Goal: Communication & Community: Connect with others

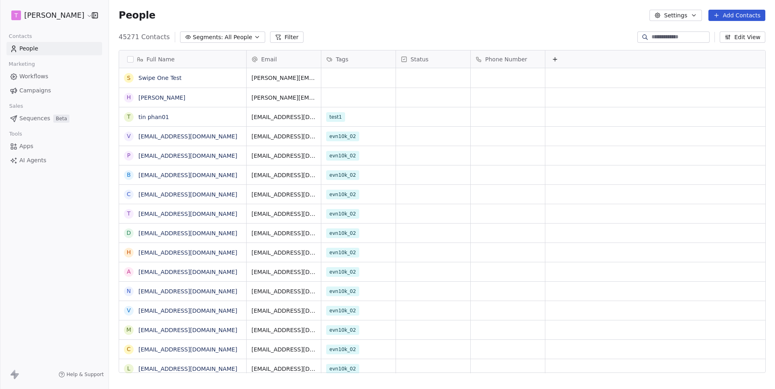
scroll to position [342, 666]
click at [158, 96] on link "[PERSON_NAME]" at bounding box center [161, 97] width 47 height 6
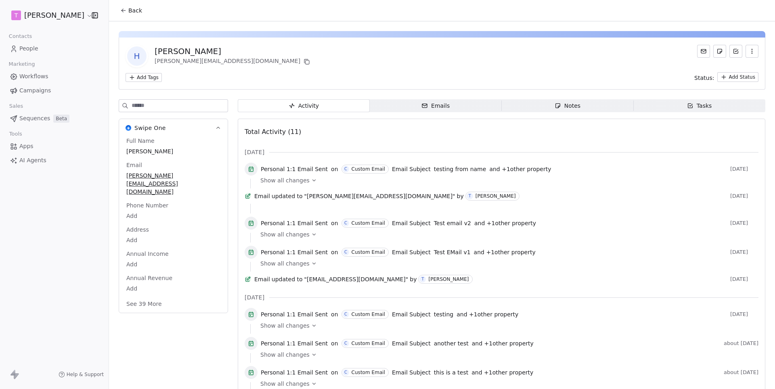
click at [448, 106] on div "Emails" at bounding box center [435, 106] width 28 height 8
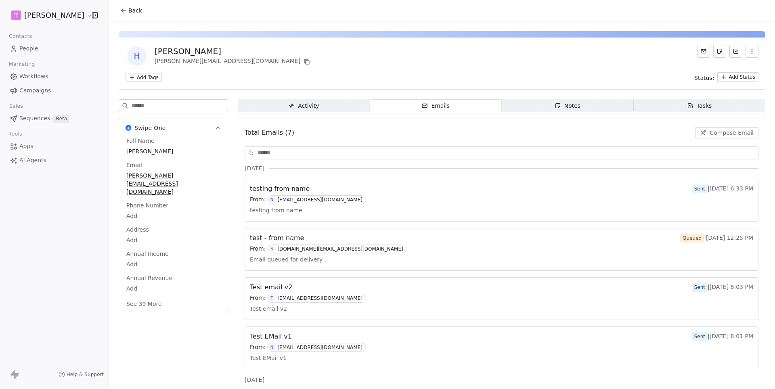
click at [729, 130] on span "Compose Email" at bounding box center [732, 133] width 44 height 8
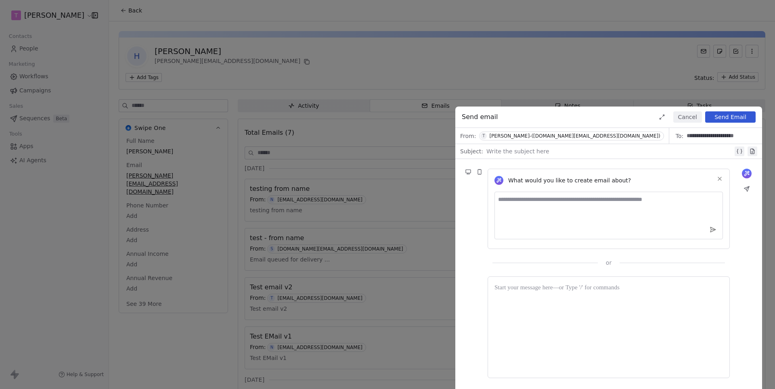
click at [522, 136] on div "[PERSON_NAME]-([DOMAIN_NAME][EMAIL_ADDRESS][DOMAIN_NAME])" at bounding box center [574, 136] width 171 height 6
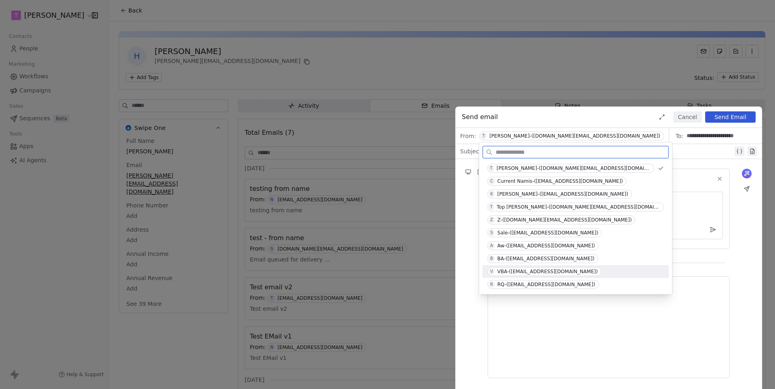
click at [509, 268] on span "V VBA-([EMAIL_ADDRESS][DOMAIN_NAME])" at bounding box center [544, 271] width 114 height 9
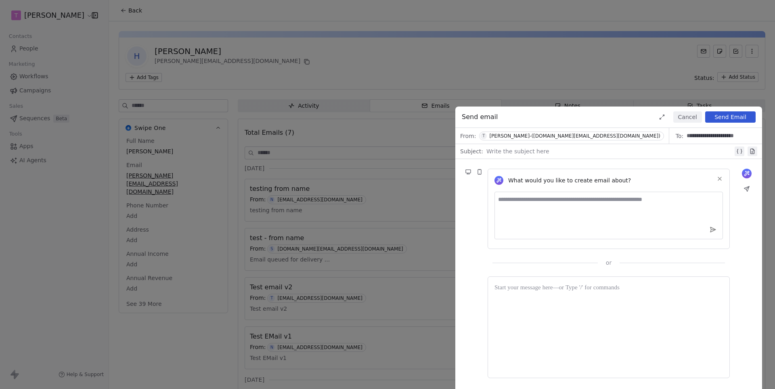
click at [463, 214] on div "What would you like to create email about? or" at bounding box center [608, 213] width 307 height 108
click at [559, 139] on span "T [PERSON_NAME]-([DOMAIN_NAME][EMAIL_ADDRESS][DOMAIN_NAME])" at bounding box center [571, 136] width 184 height 9
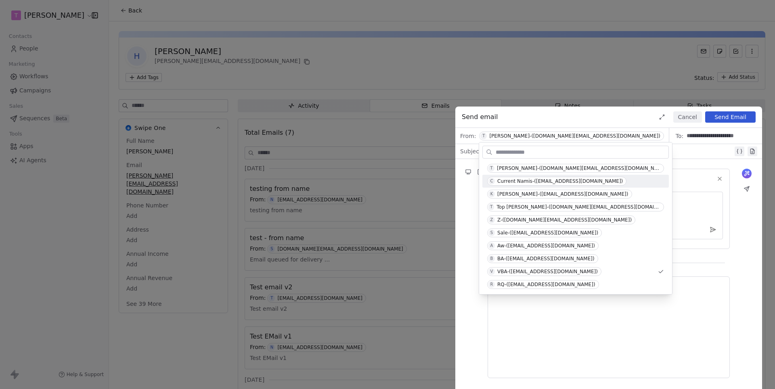
click at [467, 198] on div "What would you like to create email about? or" at bounding box center [608, 213] width 307 height 108
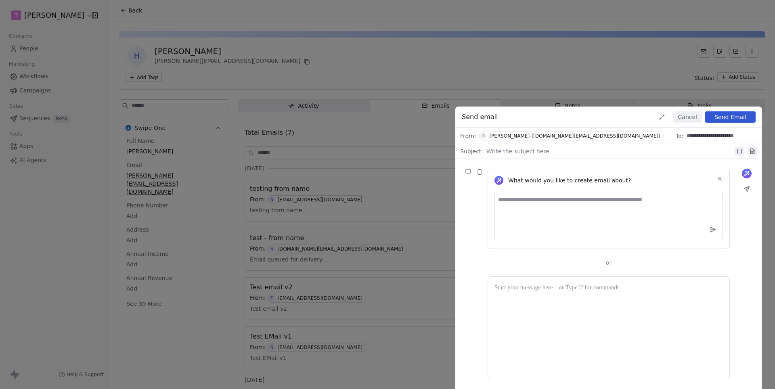
click at [60, 10] on div "**********" at bounding box center [387, 194] width 775 height 389
click at [61, 11] on div "**********" at bounding box center [387, 194] width 775 height 389
click at [698, 118] on button "Cancel" at bounding box center [687, 116] width 29 height 11
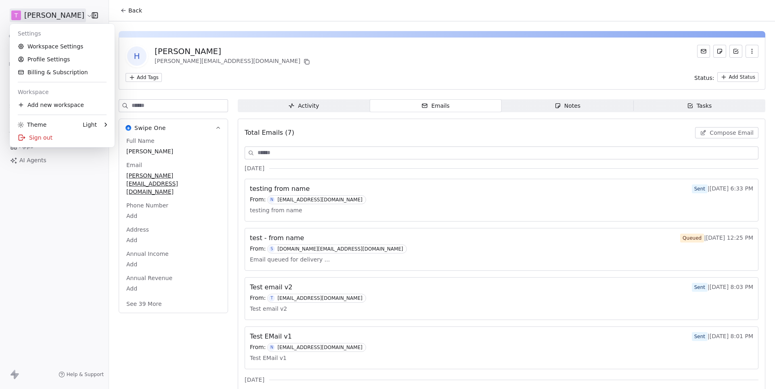
click at [70, 10] on html "[PERSON_NAME] Contacts People Marketing Workflows Campaigns Sales Sequences Bet…" at bounding box center [387, 194] width 775 height 389
click at [46, 47] on link "Workspace Settings" at bounding box center [62, 46] width 98 height 13
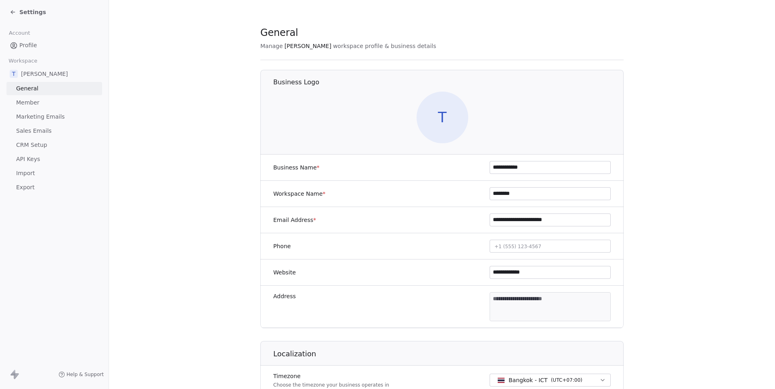
click at [34, 120] on link "Marketing Emails" at bounding box center [54, 116] width 96 height 13
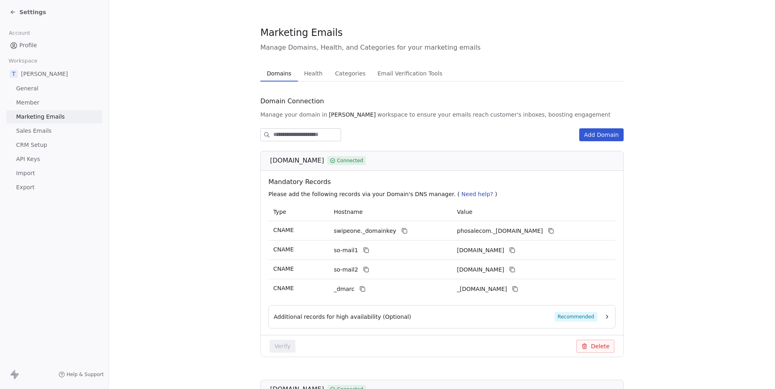
click at [35, 128] on span "Sales Emails" at bounding box center [34, 131] width 36 height 8
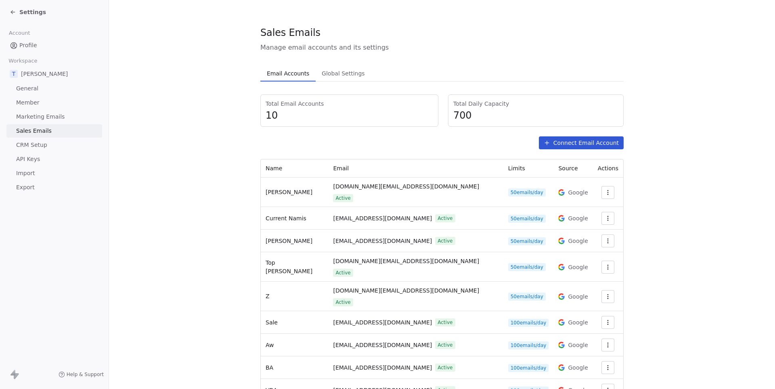
click at [606, 194] on button "button" at bounding box center [607, 192] width 13 height 13
click at [587, 205] on span "Settings" at bounding box center [591, 207] width 23 height 8
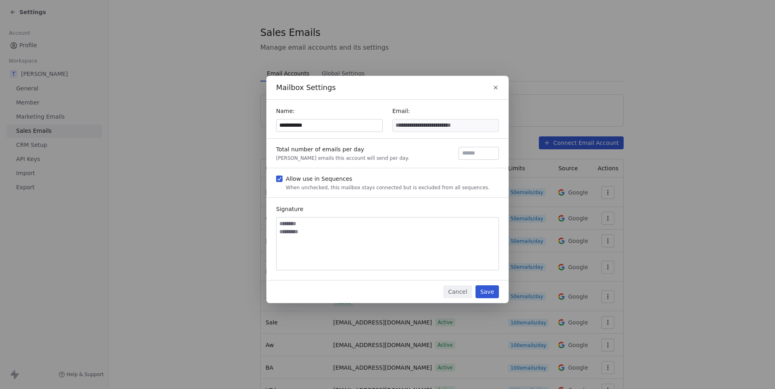
click at [496, 293] on button "Save" at bounding box center [486, 291] width 23 height 13
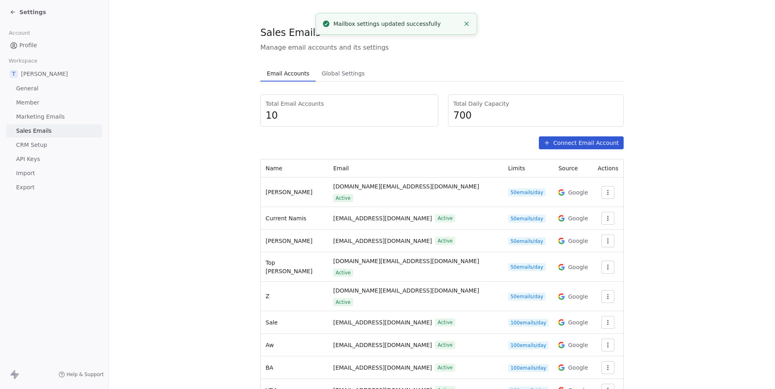
click at [40, 13] on span "Settings" at bounding box center [32, 12] width 27 height 8
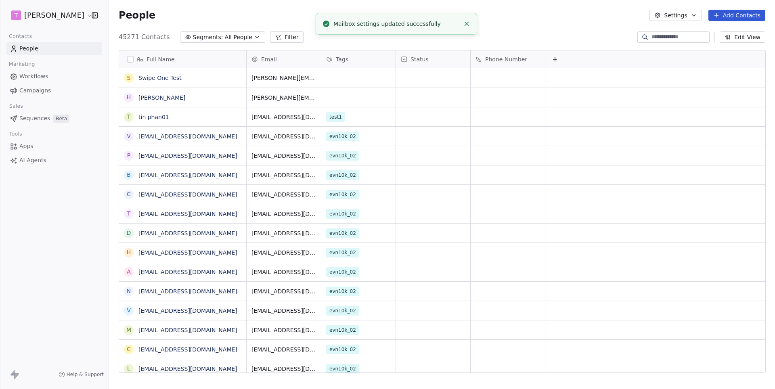
scroll to position [0, 0]
click at [161, 99] on link "[PERSON_NAME]" at bounding box center [161, 97] width 47 height 6
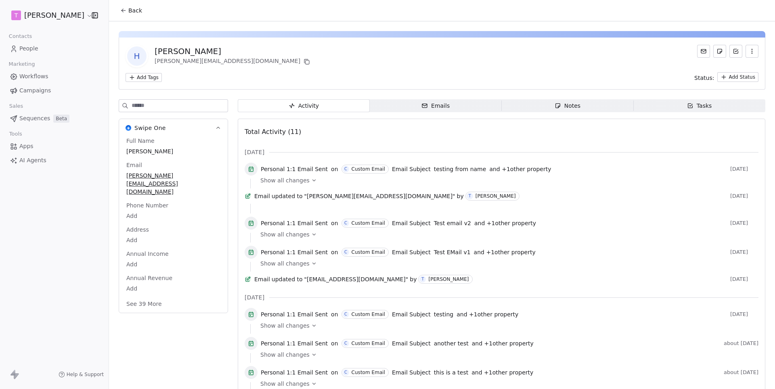
click at [496, 107] on span "Emails Emails" at bounding box center [436, 105] width 132 height 13
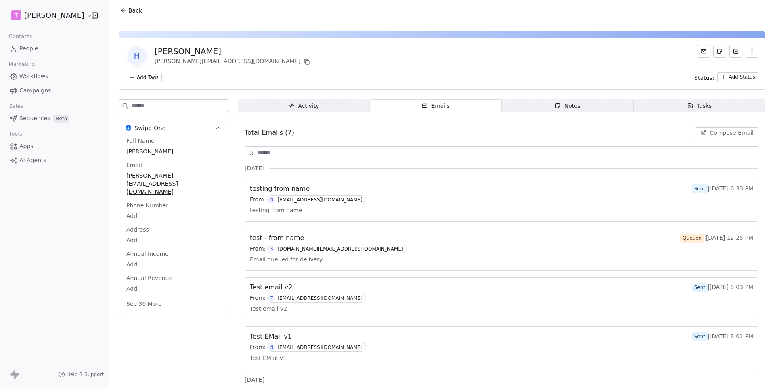
click at [731, 131] on span "Compose Email" at bounding box center [732, 133] width 44 height 8
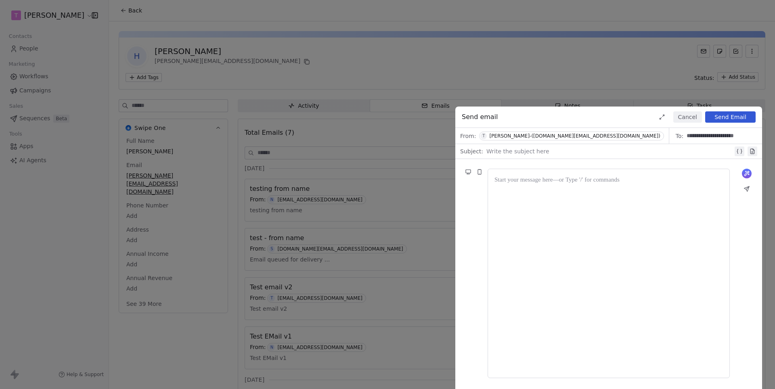
click at [527, 152] on div at bounding box center [609, 152] width 247 height 10
click at [516, 153] on div "**********" at bounding box center [609, 152] width 247 height 10
copy div "**********"
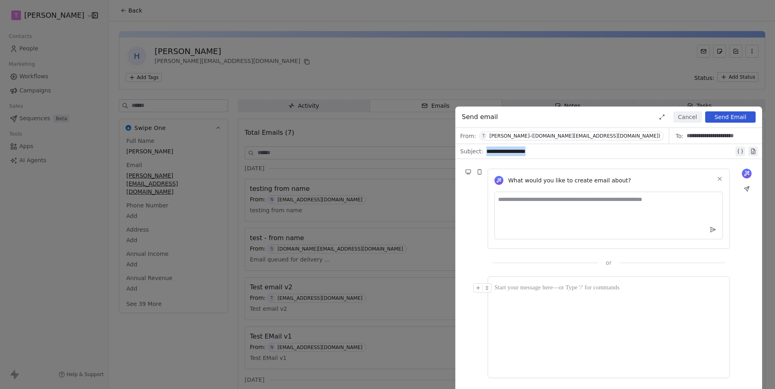
click at [536, 333] on div at bounding box center [608, 327] width 228 height 88
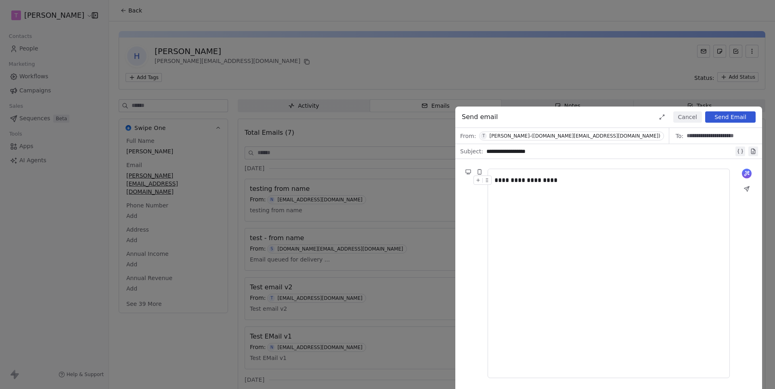
click at [719, 118] on button "Send Email" at bounding box center [730, 116] width 50 height 11
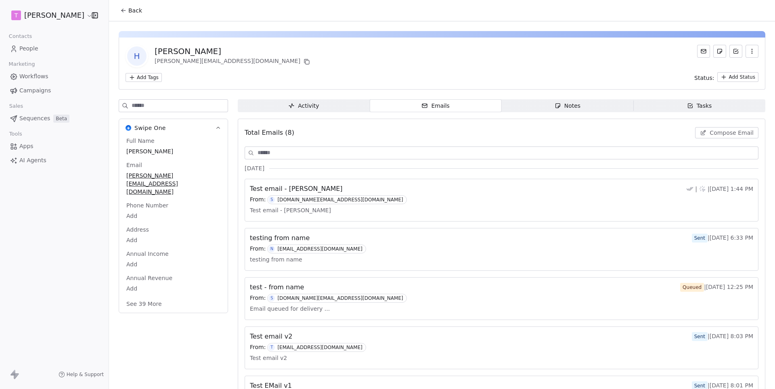
click at [361, 195] on div "From: S [DOMAIN_NAME][EMAIL_ADDRESS][DOMAIN_NAME]" at bounding box center [501, 199] width 503 height 9
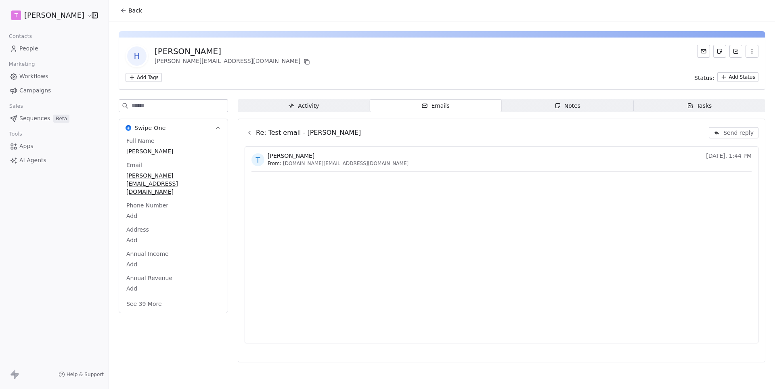
click at [720, 130] on button "Send reply" at bounding box center [734, 132] width 50 height 11
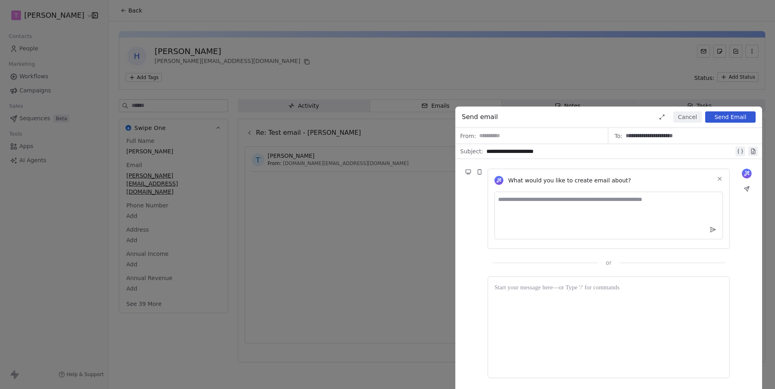
click at [695, 113] on button "Cancel" at bounding box center [687, 116] width 29 height 11
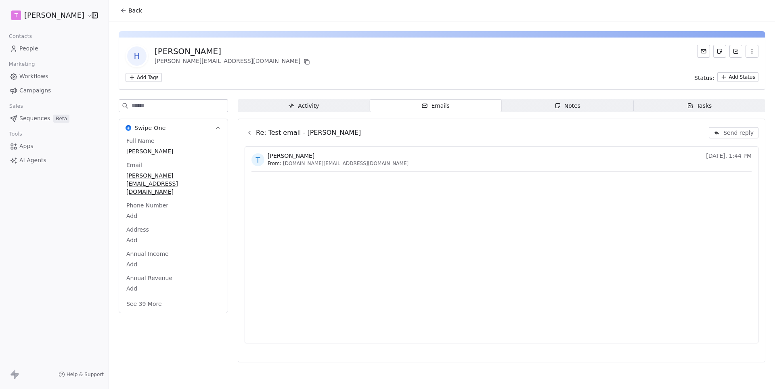
click at [312, 106] on div "Activity" at bounding box center [303, 106] width 31 height 8
click at [437, 107] on div "Emails" at bounding box center [435, 106] width 28 height 8
click at [249, 134] on icon at bounding box center [249, 133] width 6 height 6
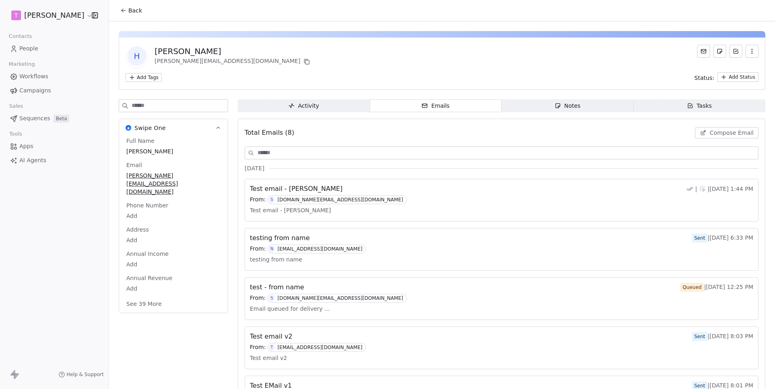
click at [709, 138] on button "Compose Email" at bounding box center [726, 132] width 63 height 11
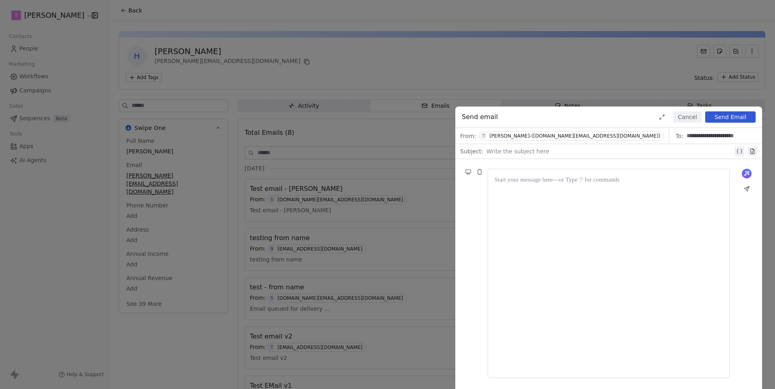
click at [526, 131] on div "From: [PERSON_NAME]-([DOMAIN_NAME][EMAIL_ADDRESS][DOMAIN_NAME])" at bounding box center [562, 136] width 214 height 16
click at [526, 133] on div "[PERSON_NAME]-([DOMAIN_NAME][EMAIL_ADDRESS][DOMAIN_NAME])" at bounding box center [574, 136] width 171 height 6
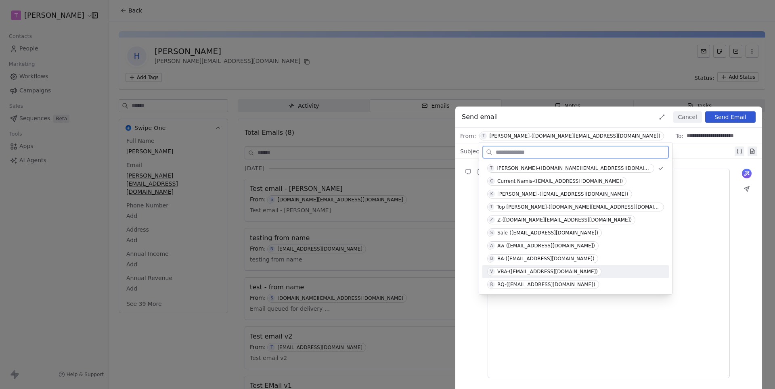
click at [520, 270] on div "VBA-([EMAIL_ADDRESS][DOMAIN_NAME])" at bounding box center [547, 272] width 100 height 6
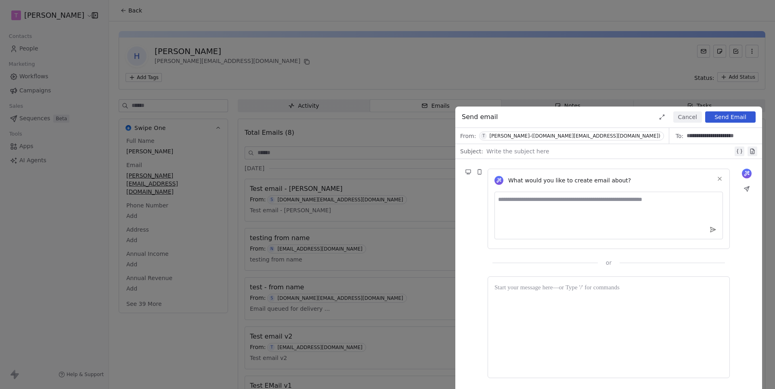
click at [541, 135] on div "[PERSON_NAME]-([DOMAIN_NAME][EMAIL_ADDRESS][DOMAIN_NAME])" at bounding box center [574, 136] width 171 height 6
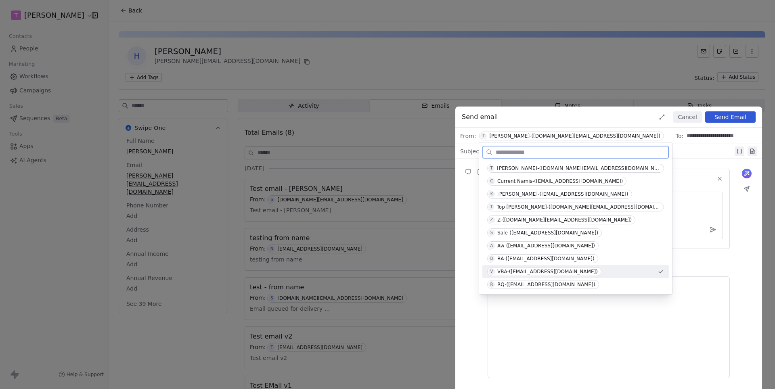
click at [532, 267] on span "V VBA-([EMAIL_ADDRESS][DOMAIN_NAME])" at bounding box center [544, 271] width 114 height 9
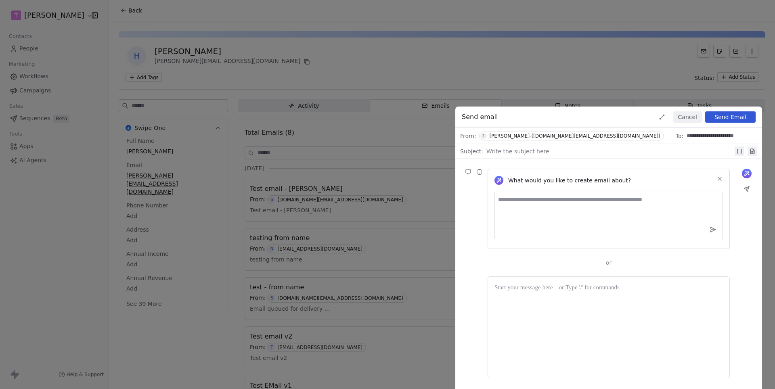
click at [540, 134] on div "[PERSON_NAME]-([DOMAIN_NAME][EMAIL_ADDRESS][DOMAIN_NAME])" at bounding box center [574, 136] width 171 height 6
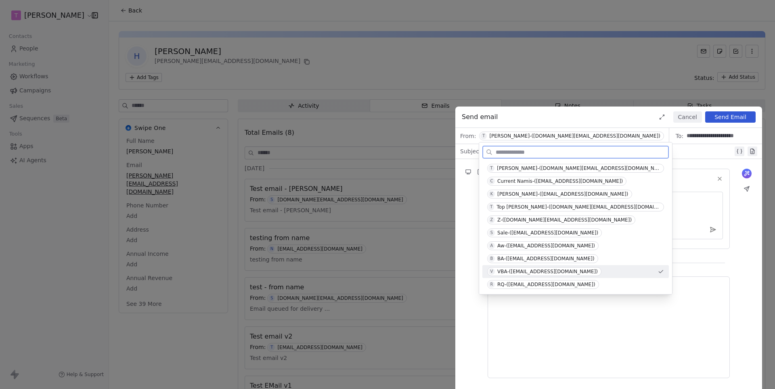
click at [525, 270] on div "VBA-([EMAIL_ADDRESS][DOMAIN_NAME])" at bounding box center [547, 272] width 100 height 6
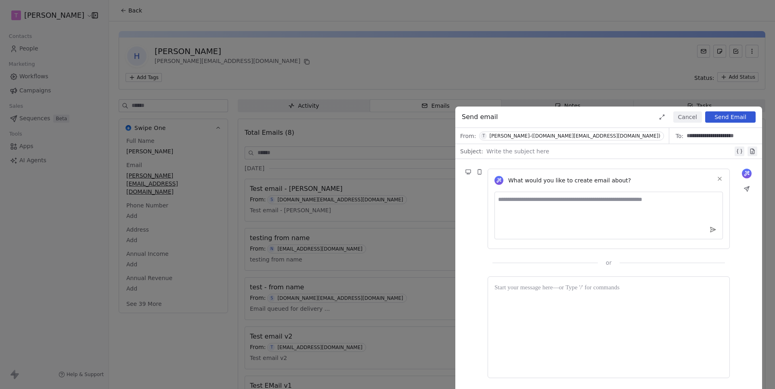
click at [525, 136] on div "[PERSON_NAME]-([DOMAIN_NAME][EMAIL_ADDRESS][DOMAIN_NAME])" at bounding box center [574, 136] width 171 height 6
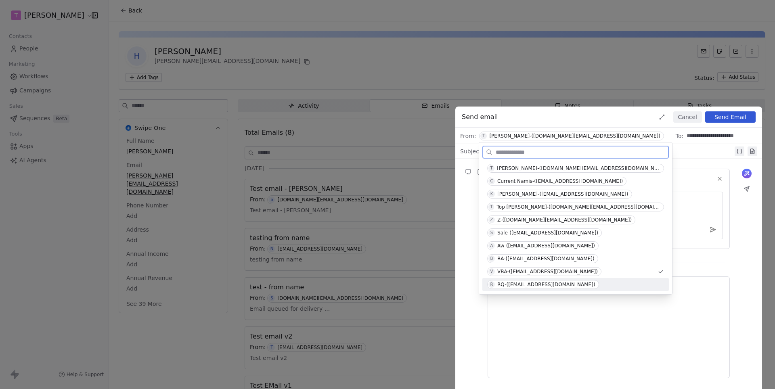
click at [519, 286] on div "RQ-([EMAIL_ADDRESS][DOMAIN_NAME])" at bounding box center [546, 285] width 98 height 6
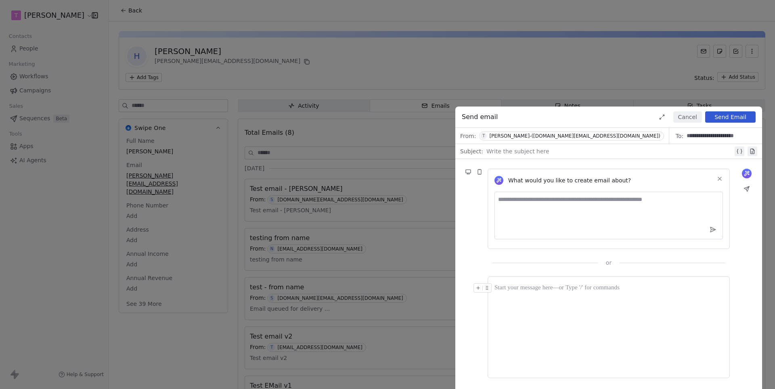
click at [519, 136] on div "[PERSON_NAME]-([DOMAIN_NAME][EMAIL_ADDRESS][DOMAIN_NAME])" at bounding box center [574, 136] width 171 height 6
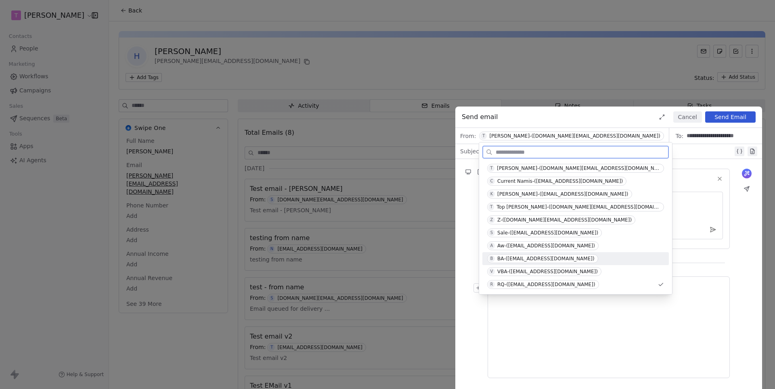
click at [517, 259] on div "BA-([EMAIL_ADDRESS][DOMAIN_NAME])" at bounding box center [545, 259] width 97 height 6
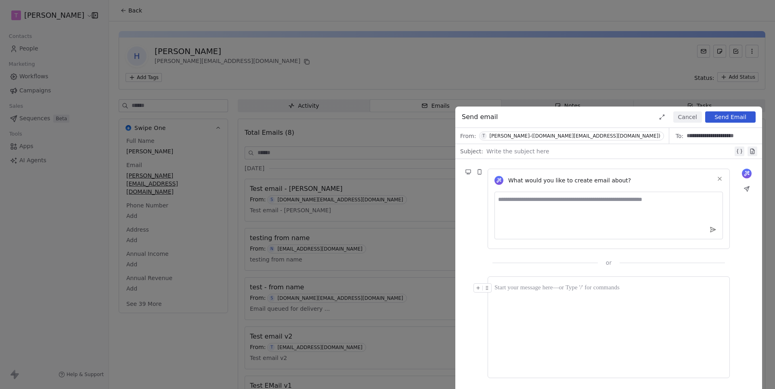
click at [520, 136] on div "[PERSON_NAME]-([DOMAIN_NAME][EMAIL_ADDRESS][DOMAIN_NAME])" at bounding box center [574, 136] width 171 height 6
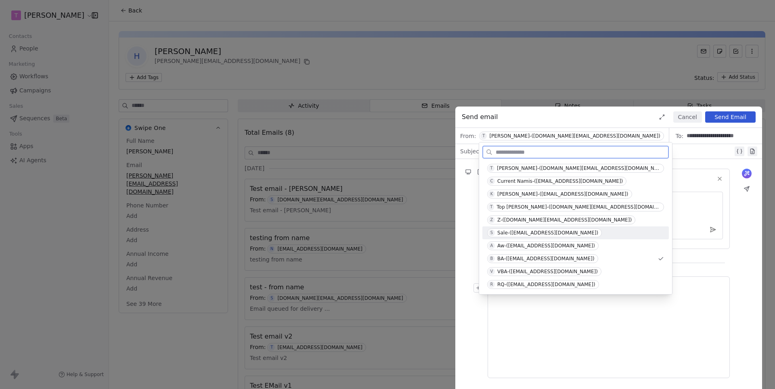
click at [520, 234] on div "Sale-([EMAIL_ADDRESS][DOMAIN_NAME])" at bounding box center [547, 233] width 101 height 6
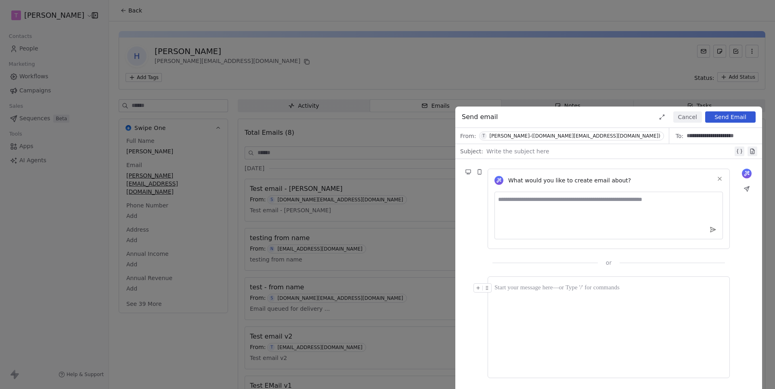
click at [689, 119] on button "Cancel" at bounding box center [687, 116] width 29 height 11
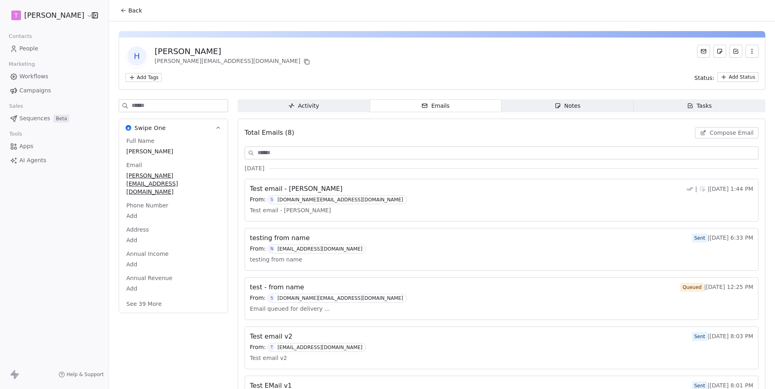
click at [722, 131] on span "Compose Email" at bounding box center [732, 133] width 44 height 8
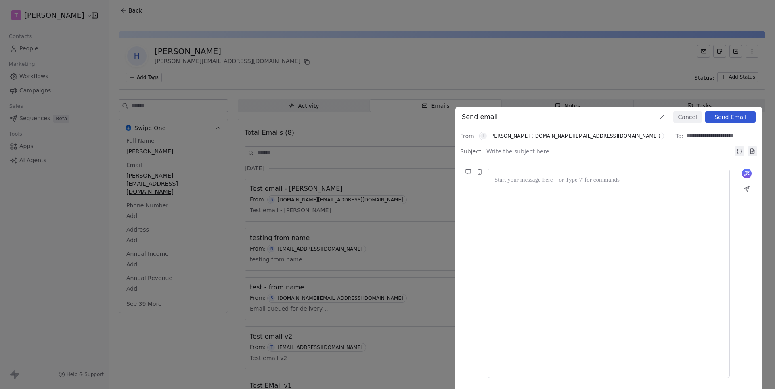
click at [538, 139] on span "T [PERSON_NAME]-([DOMAIN_NAME][EMAIL_ADDRESS][DOMAIN_NAME])" at bounding box center [571, 136] width 184 height 9
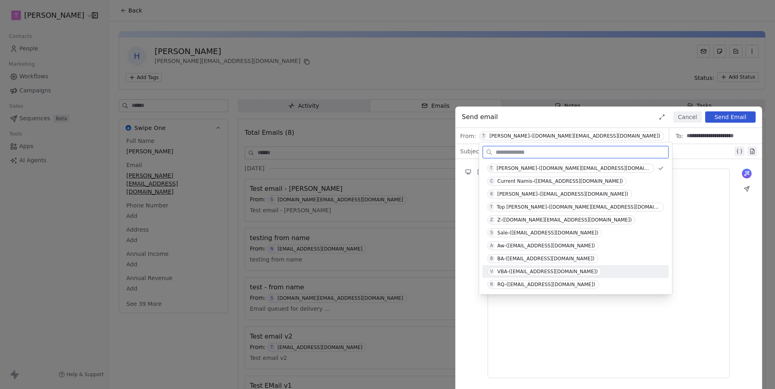
click at [517, 272] on div "VBA-([EMAIL_ADDRESS][DOMAIN_NAME])" at bounding box center [547, 272] width 100 height 6
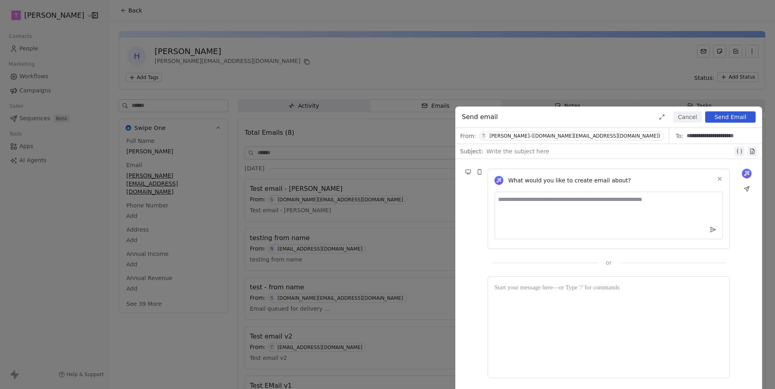
click at [536, 134] on div "[PERSON_NAME]-([DOMAIN_NAME][EMAIL_ADDRESS][DOMAIN_NAME])" at bounding box center [574, 136] width 171 height 6
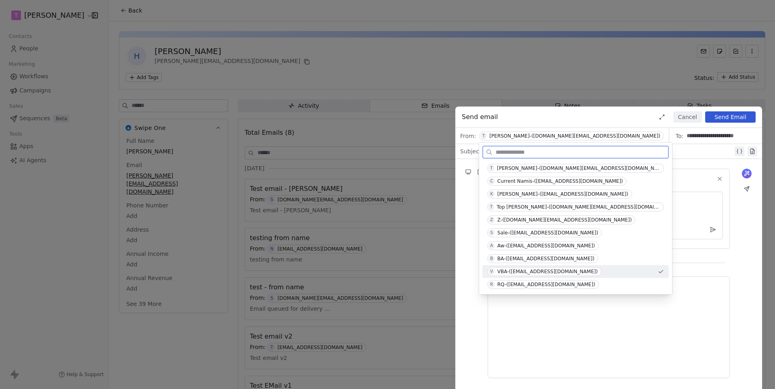
click at [536, 270] on div "VBA-([EMAIL_ADDRESS][DOMAIN_NAME])" at bounding box center [547, 272] width 100 height 6
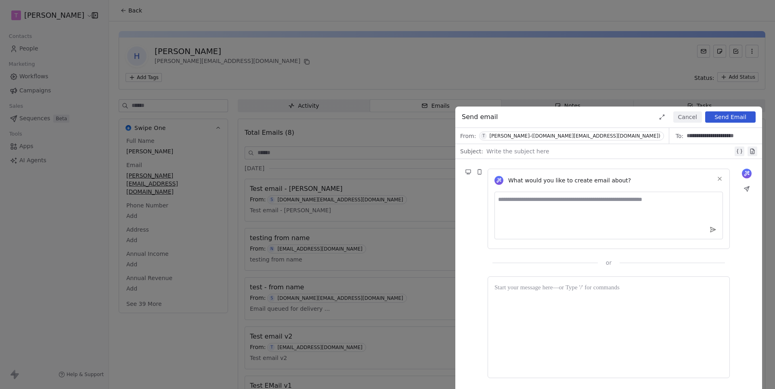
click at [546, 155] on div at bounding box center [609, 152] width 247 height 10
click at [500, 155] on div "**********" at bounding box center [609, 152] width 247 height 10
copy div "**********"
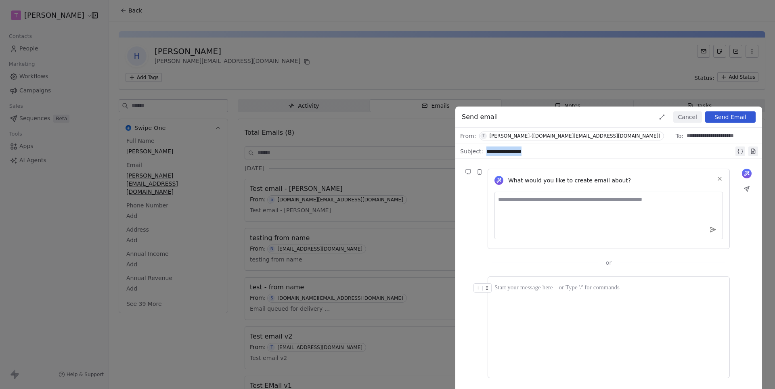
click at [537, 294] on div at bounding box center [608, 327] width 228 height 88
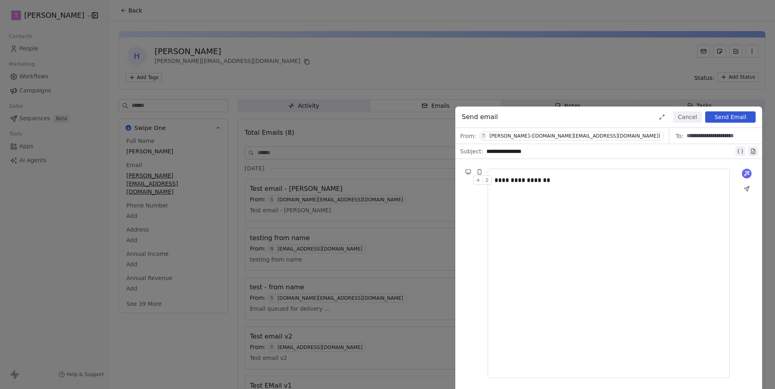
click at [505, 134] on div "[PERSON_NAME]-([DOMAIN_NAME][EMAIL_ADDRESS][DOMAIN_NAME])" at bounding box center [574, 136] width 171 height 6
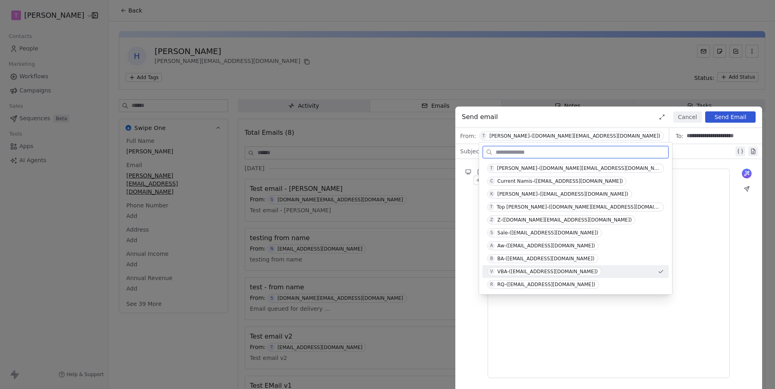
click at [521, 267] on span "V VBA-([EMAIL_ADDRESS][DOMAIN_NAME])" at bounding box center [544, 271] width 114 height 9
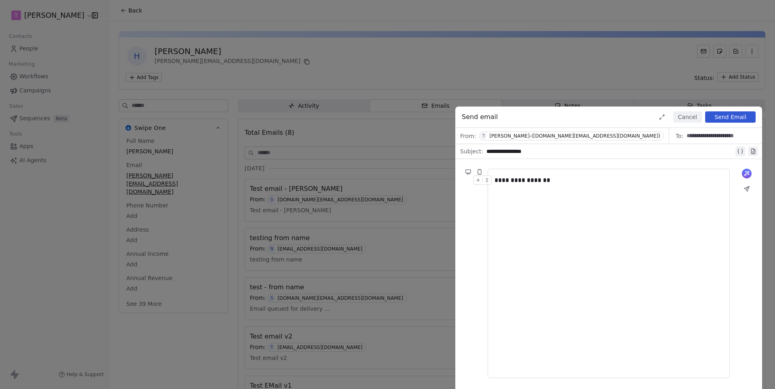
click at [526, 136] on div "[PERSON_NAME]-([DOMAIN_NAME][EMAIL_ADDRESS][DOMAIN_NAME])" at bounding box center [574, 136] width 171 height 6
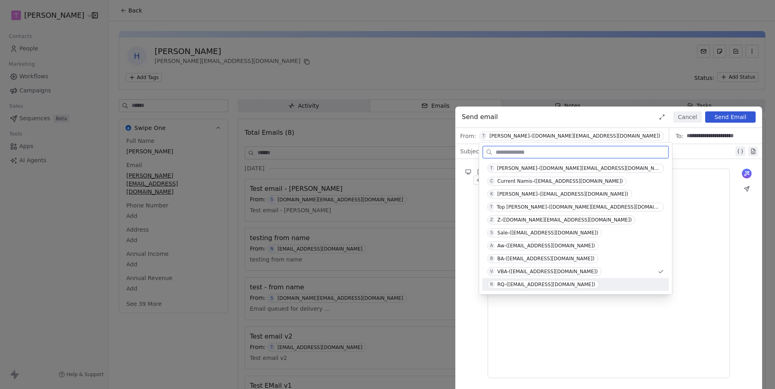
click at [525, 283] on div "RQ-([EMAIL_ADDRESS][DOMAIN_NAME])" at bounding box center [546, 285] width 98 height 6
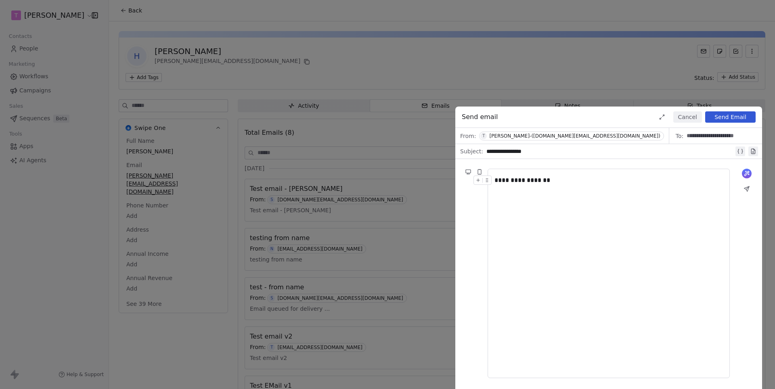
click at [524, 135] on div "[PERSON_NAME]-([DOMAIN_NAME][EMAIL_ADDRESS][DOMAIN_NAME])" at bounding box center [574, 136] width 171 height 6
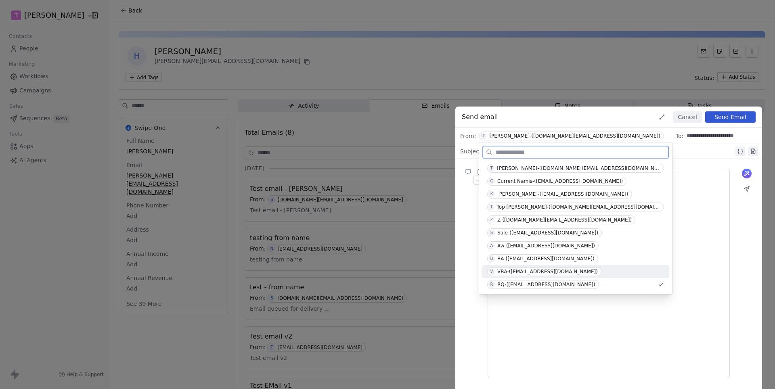
click at [527, 267] on span "V VBA-([EMAIL_ADDRESS][DOMAIN_NAME])" at bounding box center [544, 271] width 114 height 9
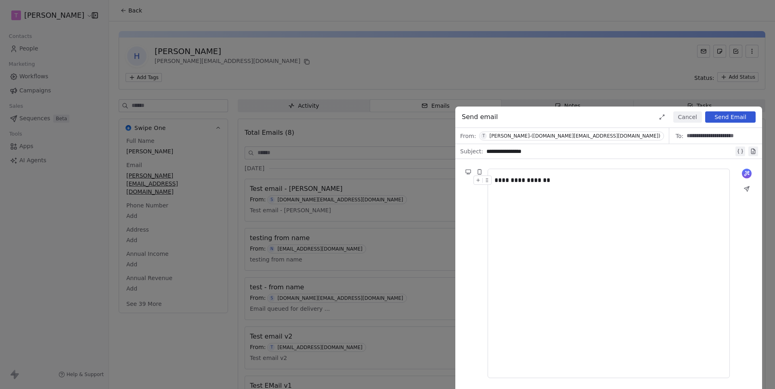
click at [320, 110] on div "**********" at bounding box center [387, 194] width 775 height 389
click at [687, 117] on button "Cancel" at bounding box center [687, 116] width 29 height 11
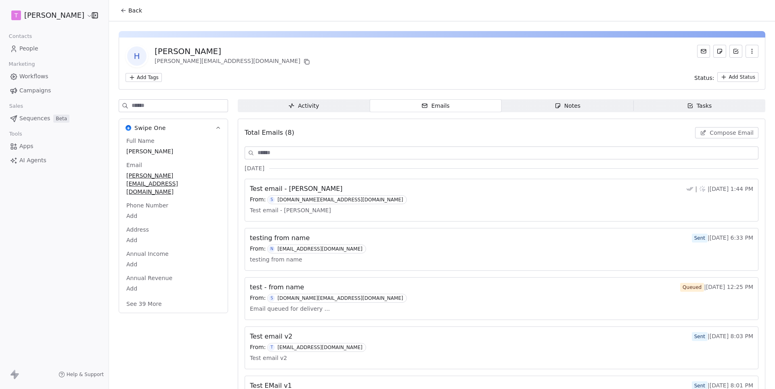
click at [458, 104] on span "Emails Emails" at bounding box center [436, 105] width 132 height 13
click at [718, 138] on button "Compose Email" at bounding box center [726, 132] width 63 height 11
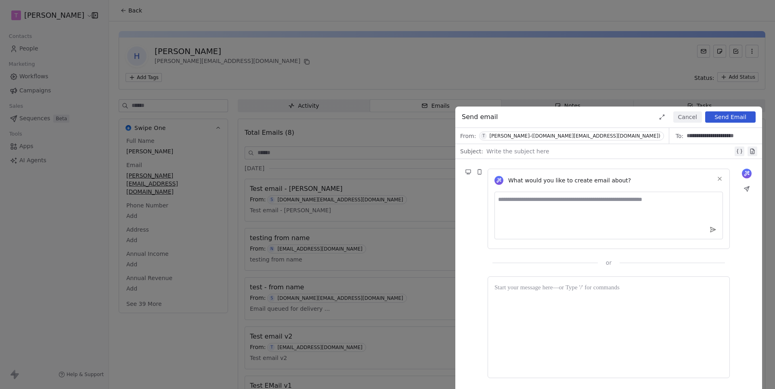
click at [498, 150] on div at bounding box center [609, 152] width 247 height 10
click at [563, 138] on div "[PERSON_NAME]-([DOMAIN_NAME][EMAIL_ADDRESS][DOMAIN_NAME])" at bounding box center [574, 136] width 171 height 6
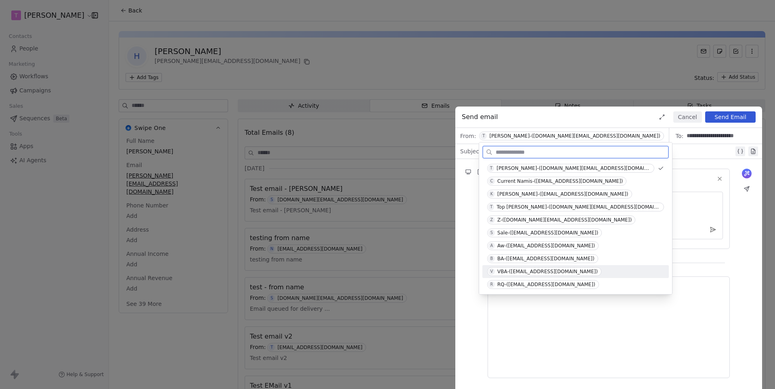
click at [534, 270] on div "VBA-([EMAIL_ADDRESS][DOMAIN_NAME])" at bounding box center [547, 272] width 100 height 6
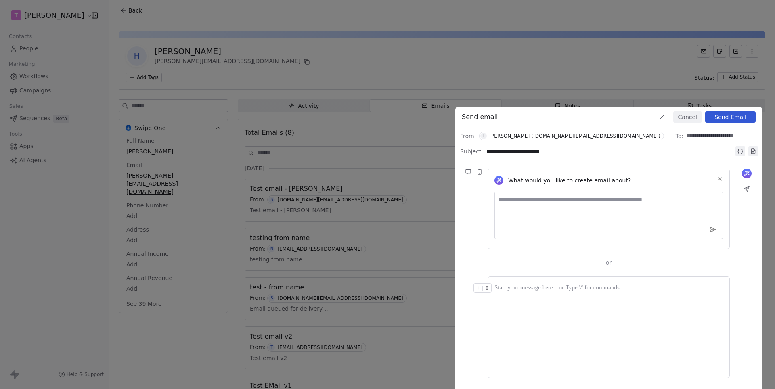
click at [52, 13] on div "**********" at bounding box center [387, 194] width 775 height 389
click at [699, 118] on button "Cancel" at bounding box center [687, 116] width 29 height 11
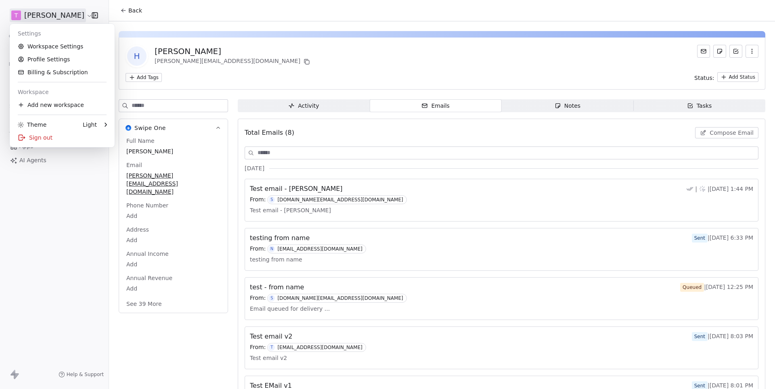
click at [63, 15] on html "[PERSON_NAME] Contacts People Marketing Workflows Campaigns Sales Sequences Bet…" at bounding box center [387, 194] width 775 height 389
click at [53, 50] on link "Workspace Settings" at bounding box center [62, 46] width 98 height 13
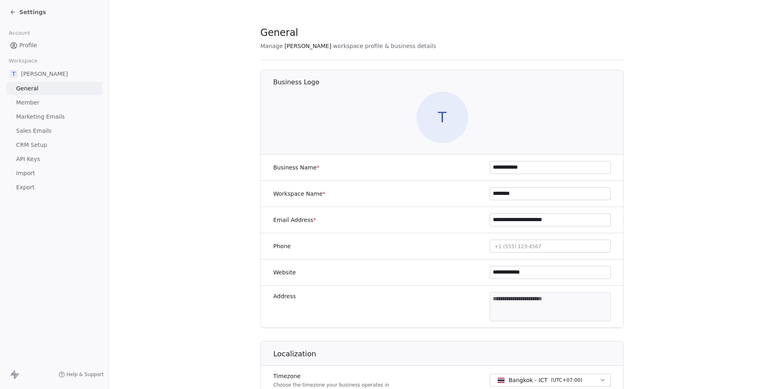
click at [38, 129] on span "Sales Emails" at bounding box center [34, 131] width 36 height 8
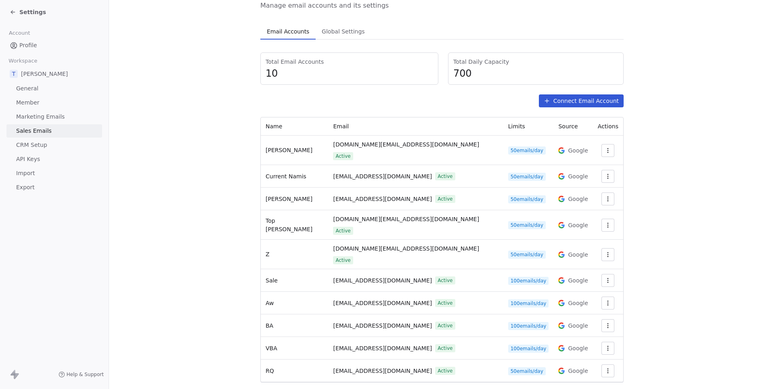
scroll to position [41, 0]
click at [601, 343] on button "button" at bounding box center [607, 349] width 13 height 13
click at [590, 344] on span "Settings" at bounding box center [591, 347] width 23 height 8
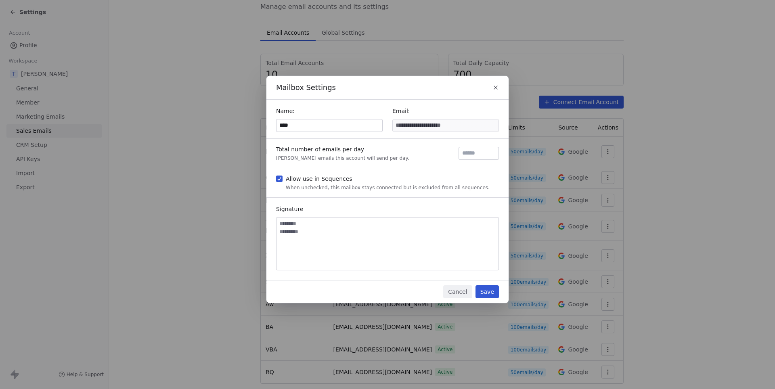
click at [304, 127] on input "****" at bounding box center [329, 125] width 106 height 12
click at [484, 289] on button "Save" at bounding box center [486, 291] width 23 height 13
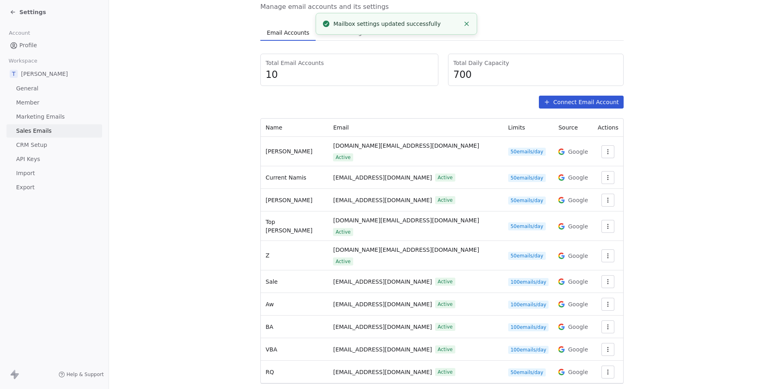
click at [35, 12] on span "Settings" at bounding box center [32, 12] width 27 height 8
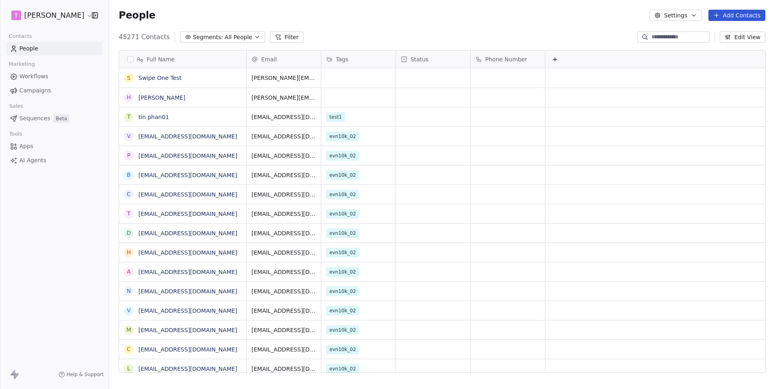
scroll to position [342, 666]
click at [162, 97] on link "[PERSON_NAME]" at bounding box center [161, 97] width 47 height 6
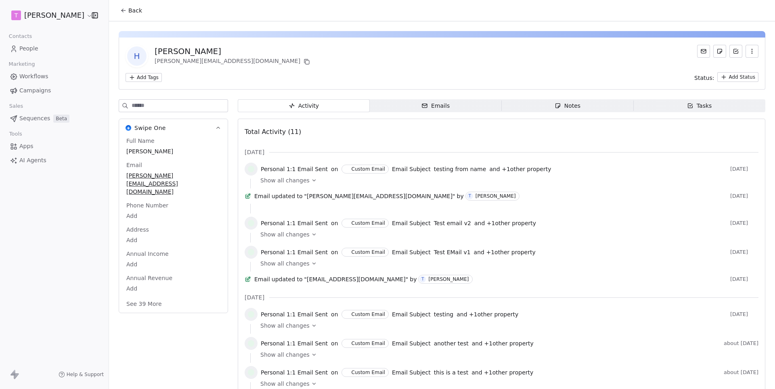
click at [452, 111] on span "Emails Emails" at bounding box center [436, 105] width 132 height 13
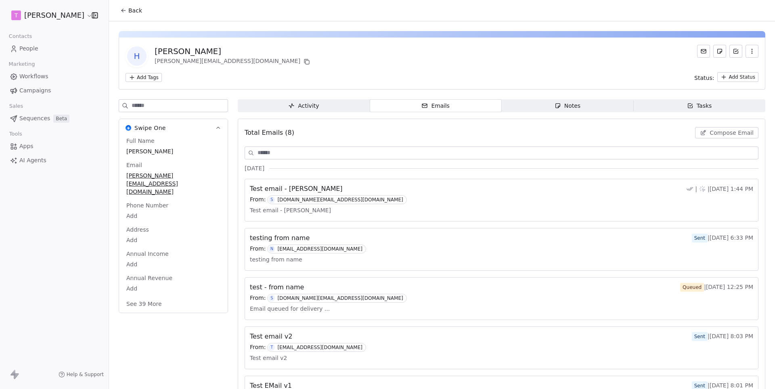
click at [729, 131] on span "Compose Email" at bounding box center [732, 133] width 44 height 8
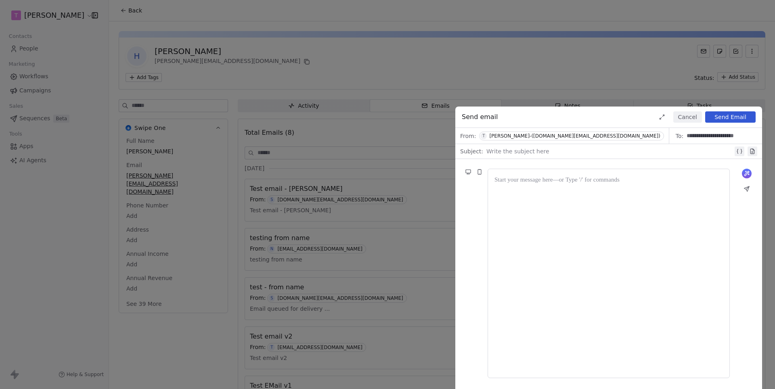
click at [525, 142] on div "From: [PERSON_NAME]-([DOMAIN_NAME][EMAIL_ADDRESS][DOMAIN_NAME])" at bounding box center [562, 136] width 214 height 16
click at [527, 139] on span "T [PERSON_NAME]-([DOMAIN_NAME][EMAIL_ADDRESS][DOMAIN_NAME])" at bounding box center [571, 136] width 184 height 9
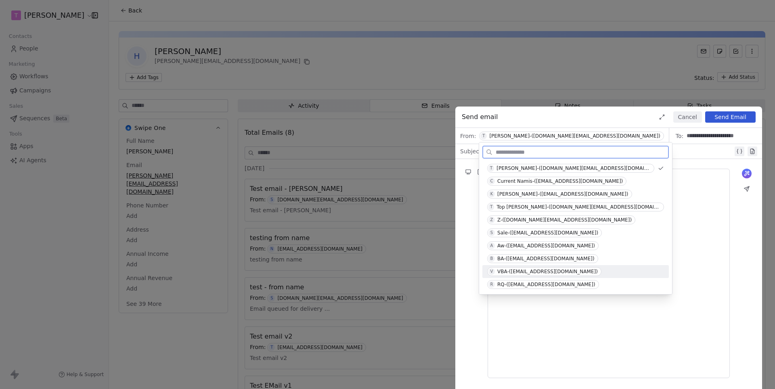
click at [513, 275] on span "V VBA-([EMAIL_ADDRESS][DOMAIN_NAME])" at bounding box center [544, 271] width 114 height 9
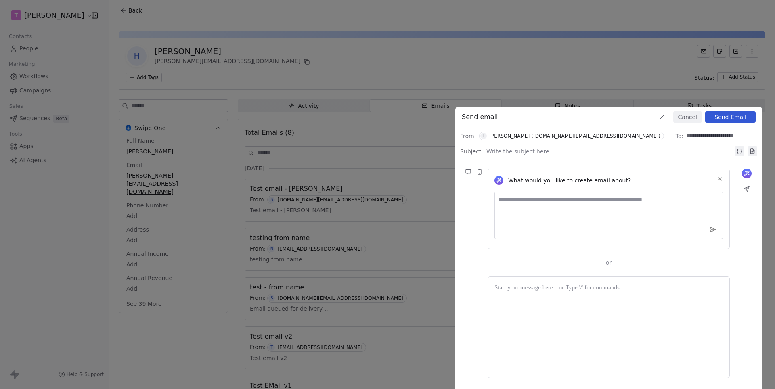
click at [500, 149] on div at bounding box center [609, 152] width 247 height 10
click at [506, 154] on div "**********" at bounding box center [609, 152] width 247 height 10
copy div "**********"
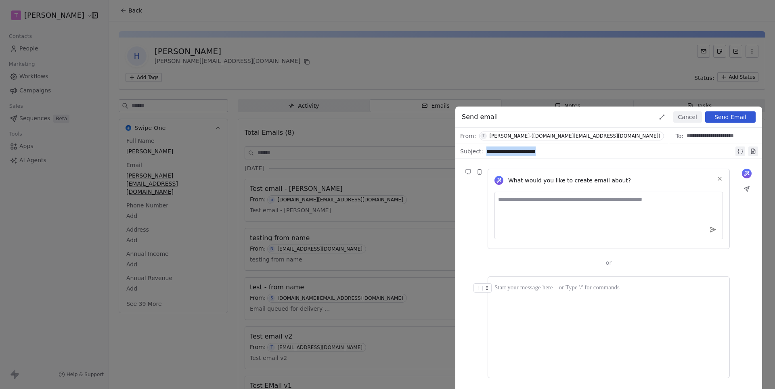
click at [533, 299] on div at bounding box center [608, 327] width 228 height 88
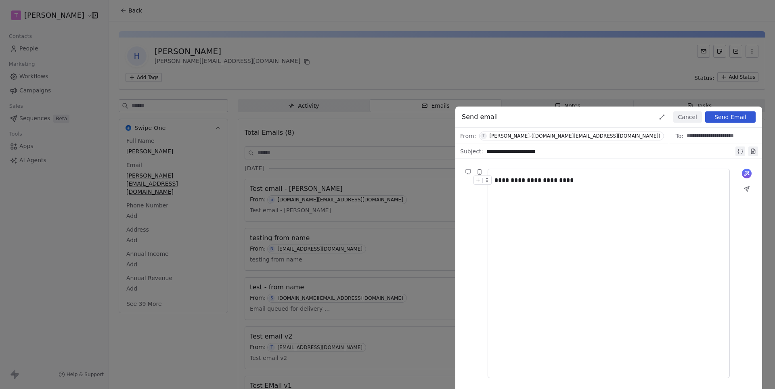
click at [559, 133] on div "[PERSON_NAME]-([DOMAIN_NAME][EMAIL_ADDRESS][DOMAIN_NAME])" at bounding box center [574, 136] width 171 height 6
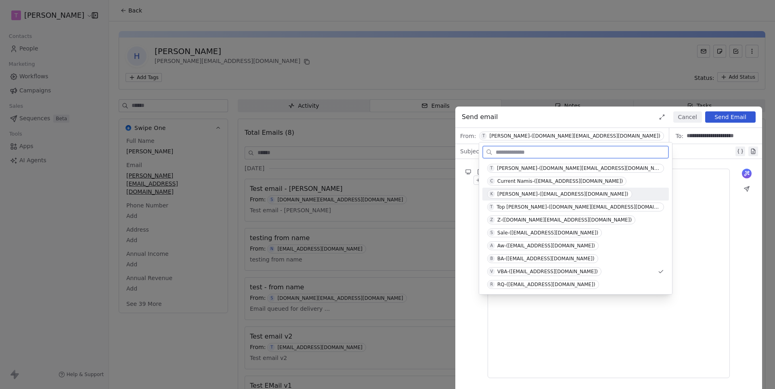
click at [653, 241] on div "**********" at bounding box center [608, 274] width 228 height 196
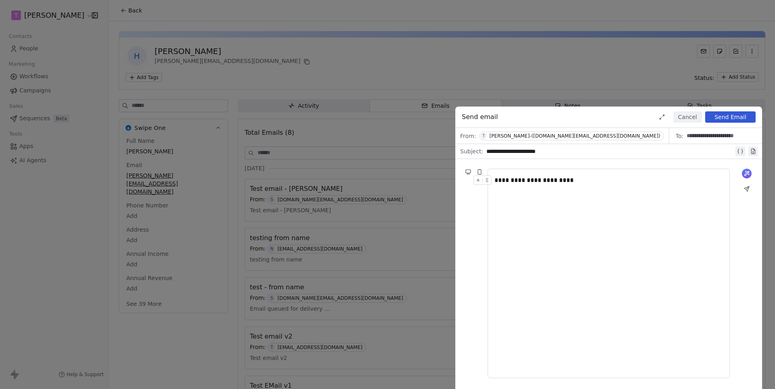
click at [738, 120] on button "Send Email" at bounding box center [730, 116] width 50 height 11
